Goal: Find specific page/section: Locate a particular part of the current website

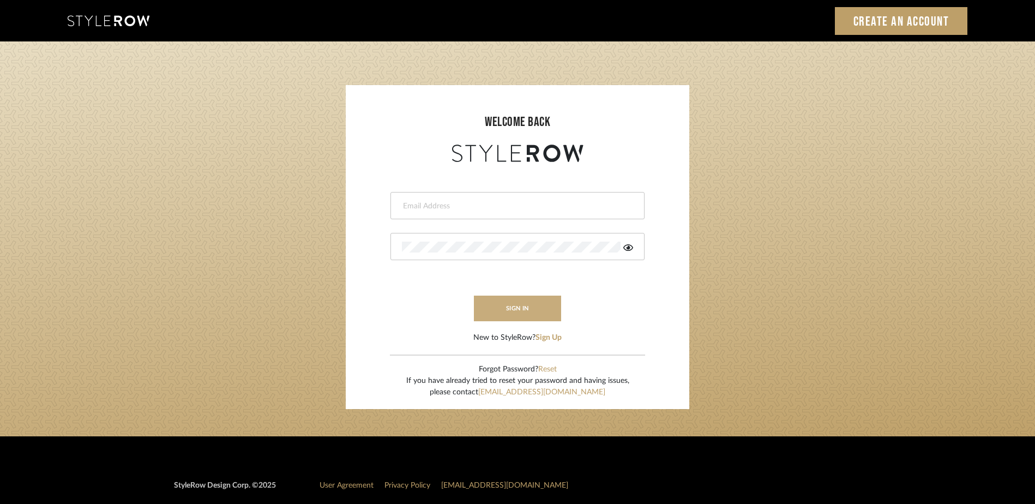
type input "katy@klointeriors.com"
click at [506, 309] on button "sign in" at bounding box center [517, 309] width 87 height 26
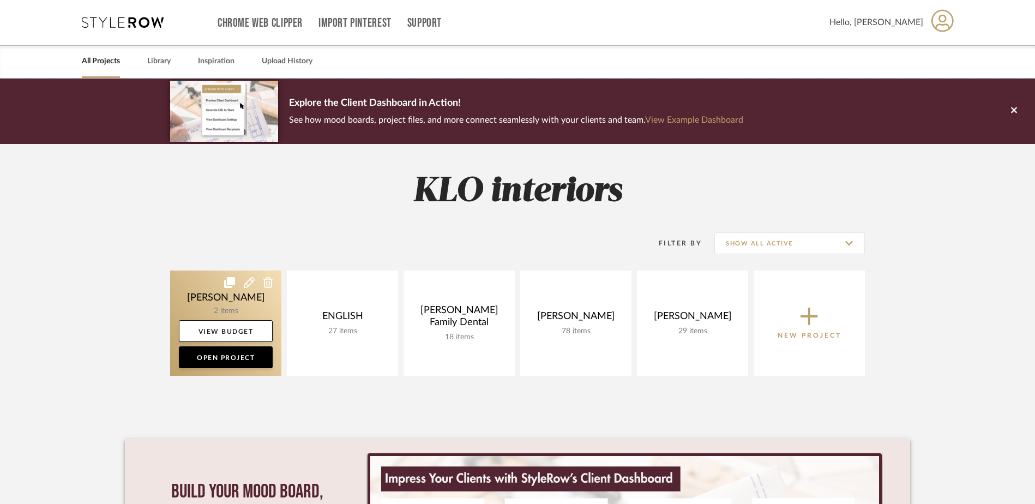
click at [226, 303] on link at bounding box center [225, 322] width 111 height 105
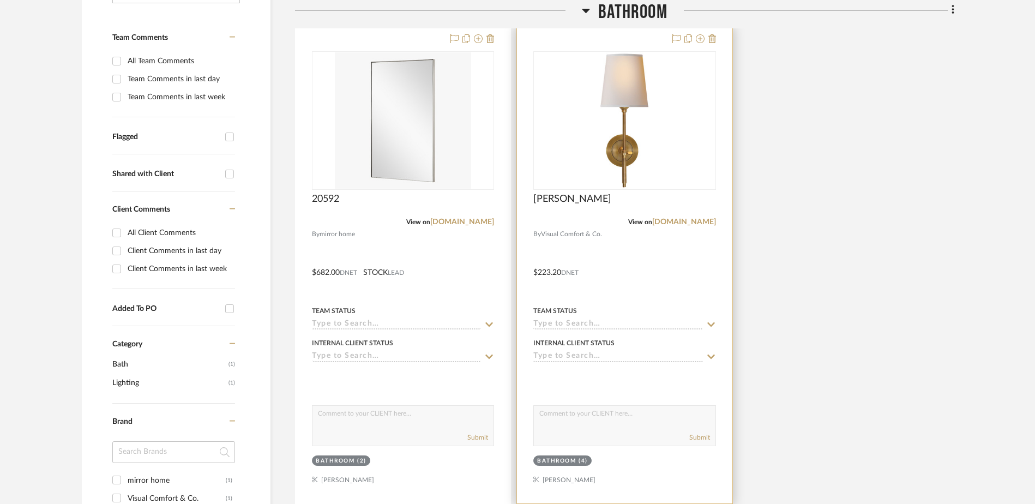
scroll to position [273, 0]
click at [568, 198] on span "[PERSON_NAME]" at bounding box center [572, 198] width 78 height 12
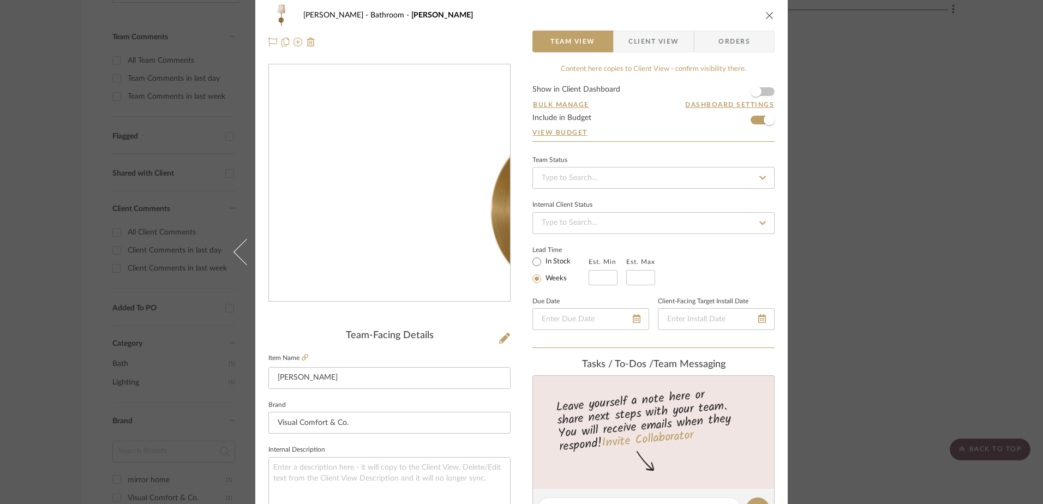
scroll to position [0, 0]
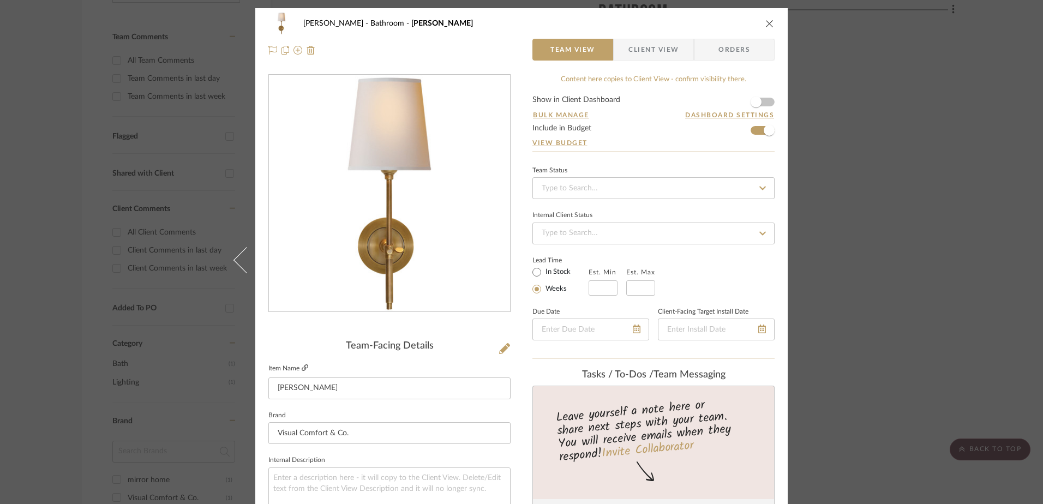
click at [302, 369] on icon at bounding box center [305, 367] width 7 height 7
